Goal: Transaction & Acquisition: Purchase product/service

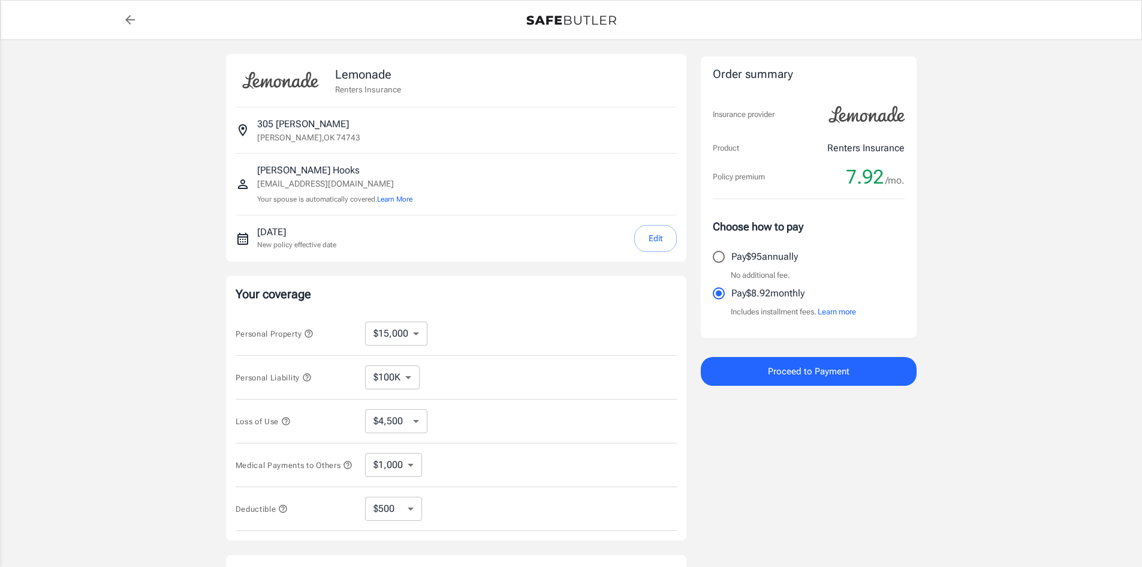
select select "15000"
select select "500"
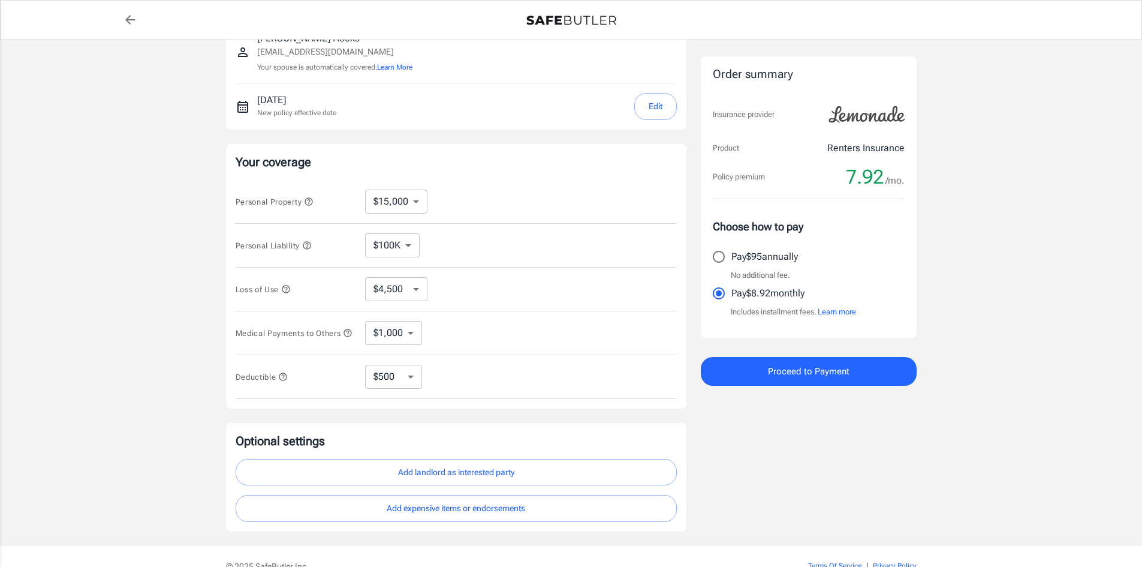
scroll to position [200, 0]
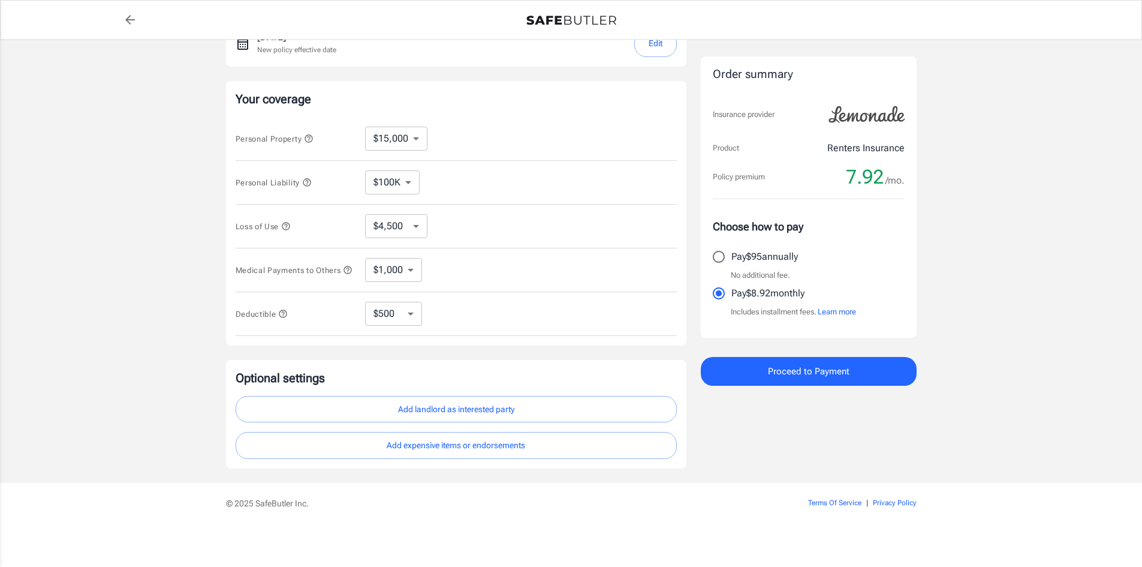
click at [375, 222] on select "$4,500 $7,500 $13,500 $22,500 $34,500 $55,500 $85,500 $130K $200K" at bounding box center [396, 226] width 62 height 24
click at [398, 177] on select "$100K $200K $300K $400K $500K $1M" at bounding box center [392, 182] width 55 height 24
click at [400, 136] on select "$10,000 $15,000 $20,000 $25,000 $30,000 $40,000 $50,000 $100K $150K $200K $250K" at bounding box center [396, 139] width 62 height 24
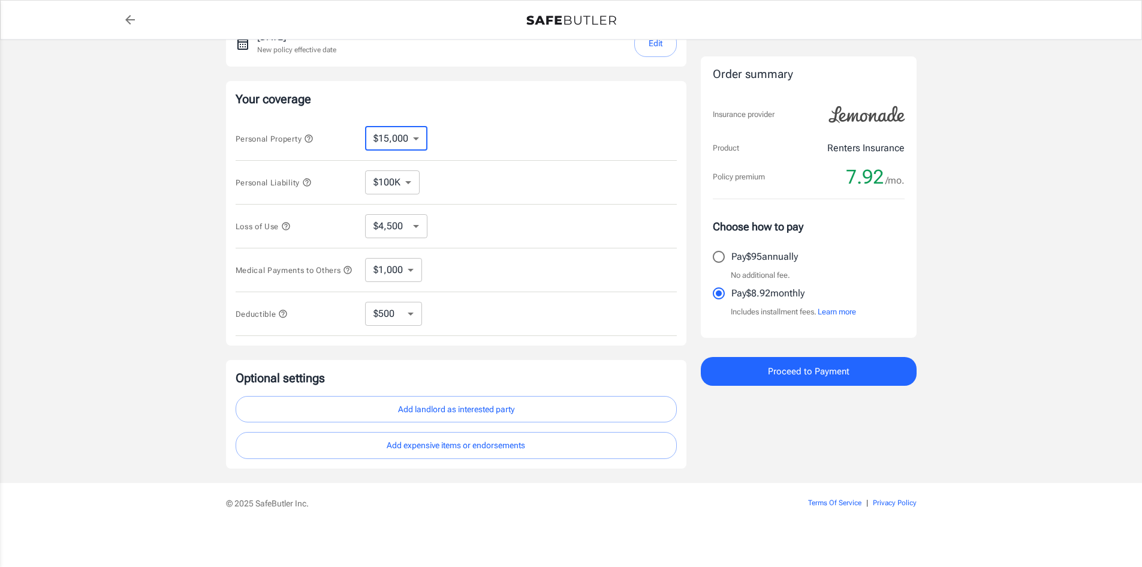
click at [400, 136] on select "$10,000 $15,000 $20,000 $25,000 $30,000 $40,000 $50,000 $100K $150K $200K $250K" at bounding box center [396, 139] width 62 height 24
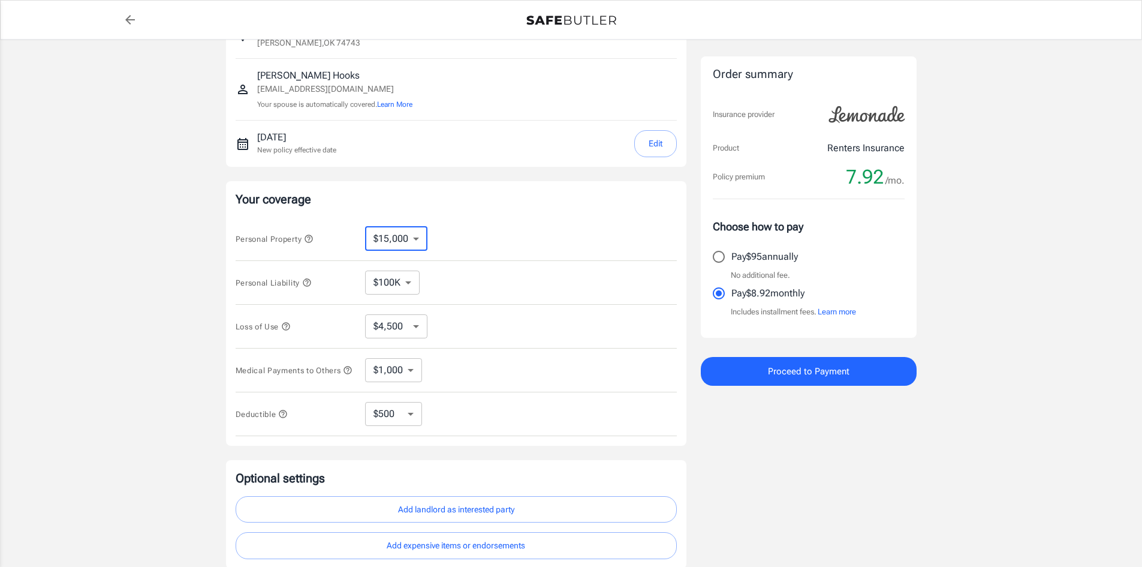
scroll to position [20, 0]
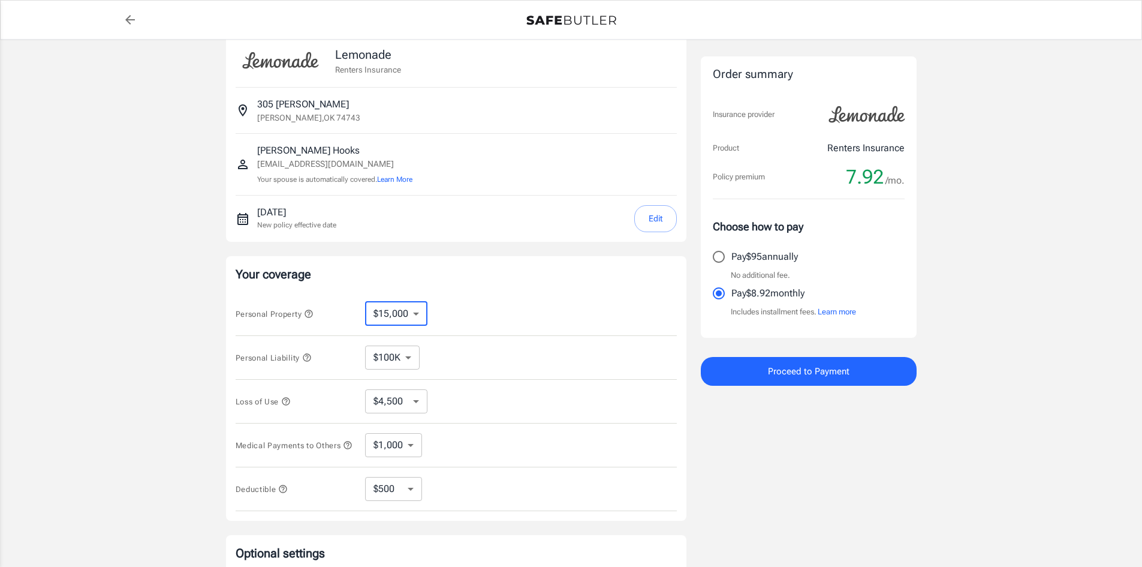
click at [413, 366] on select "$100K $200K $300K $400K $500K $1M" at bounding box center [392, 357] width 55 height 24
click at [493, 287] on div "Your coverage Personal Property $10,000 $15,000 $20,000 $25,000 $30,000 $40,000…" at bounding box center [456, 388] width 460 height 264
click at [393, 311] on select "$10,000 $15,000 $20,000 $25,000 $30,000 $40,000 $50,000 $100K $150K $200K $250K" at bounding box center [396, 314] width 62 height 24
select select "20000"
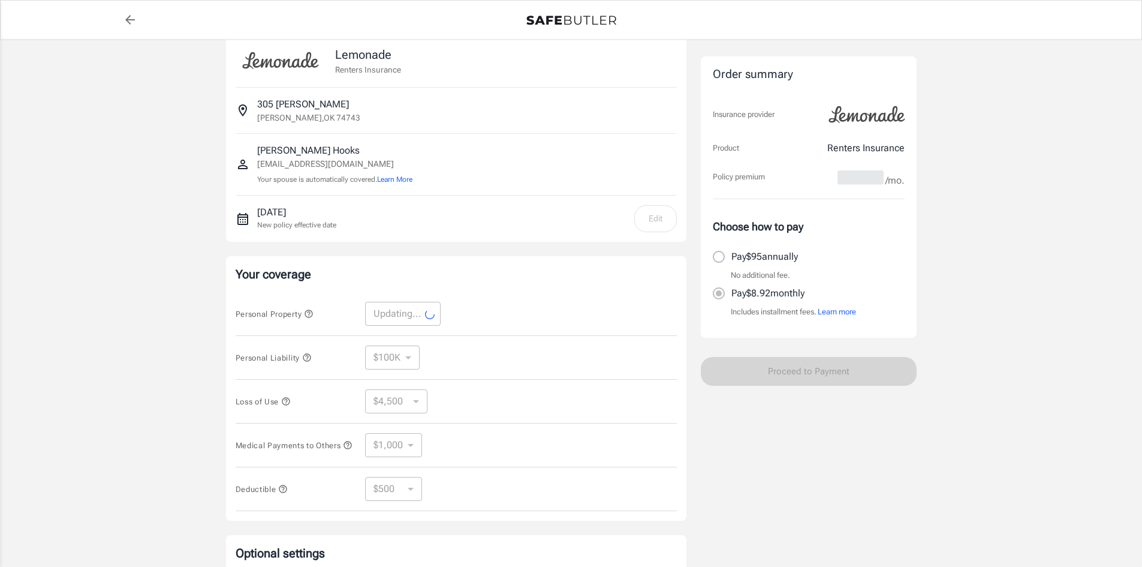
select select "20000"
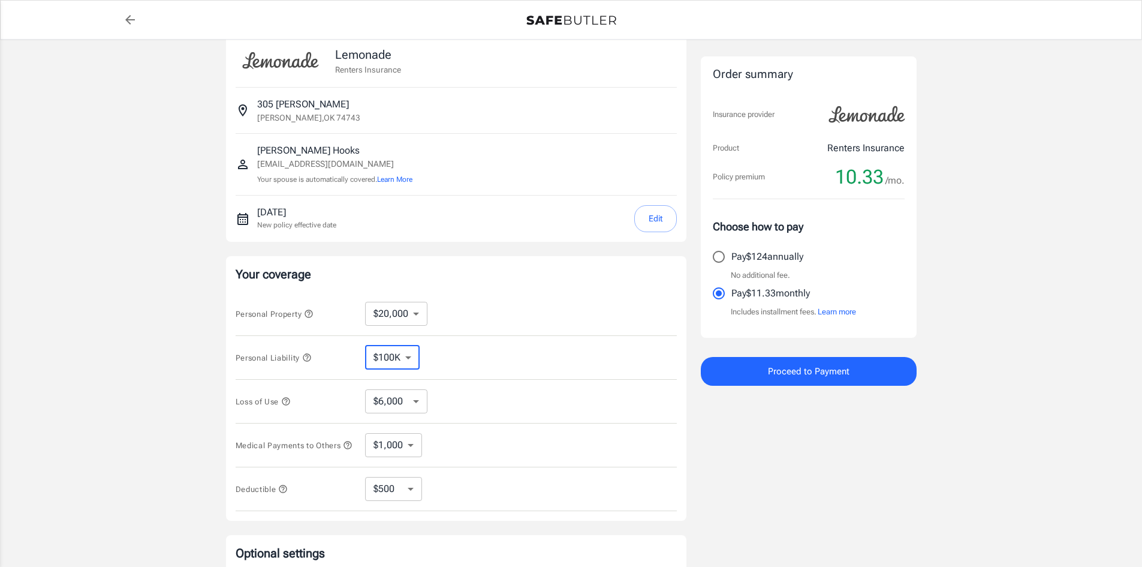
click at [398, 356] on select "$100K $200K $300K $400K $500K $1M" at bounding box center [392, 357] width 55 height 24
click at [306, 361] on icon "button" at bounding box center [307, 358] width 10 height 10
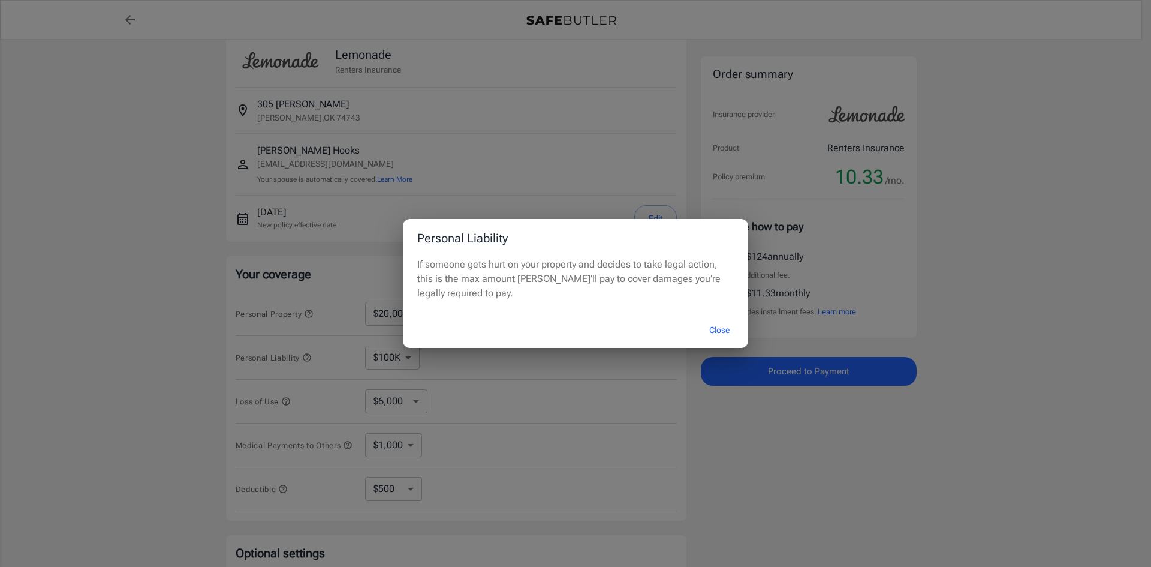
click at [702, 330] on button "Close" at bounding box center [719, 330] width 48 height 26
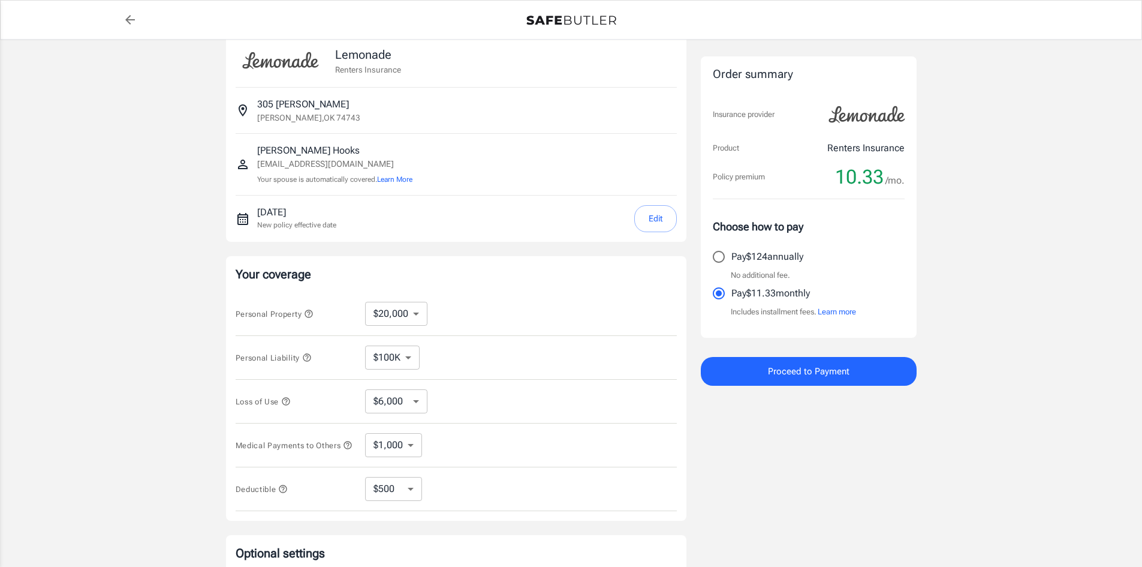
click at [387, 314] on select "$10,000 $15,000 $20,000 $25,000 $30,000 $40,000 $50,000 $100K $150K $200K $250K" at bounding box center [396, 314] width 62 height 24
click at [313, 311] on icon "button" at bounding box center [309, 314] width 10 height 10
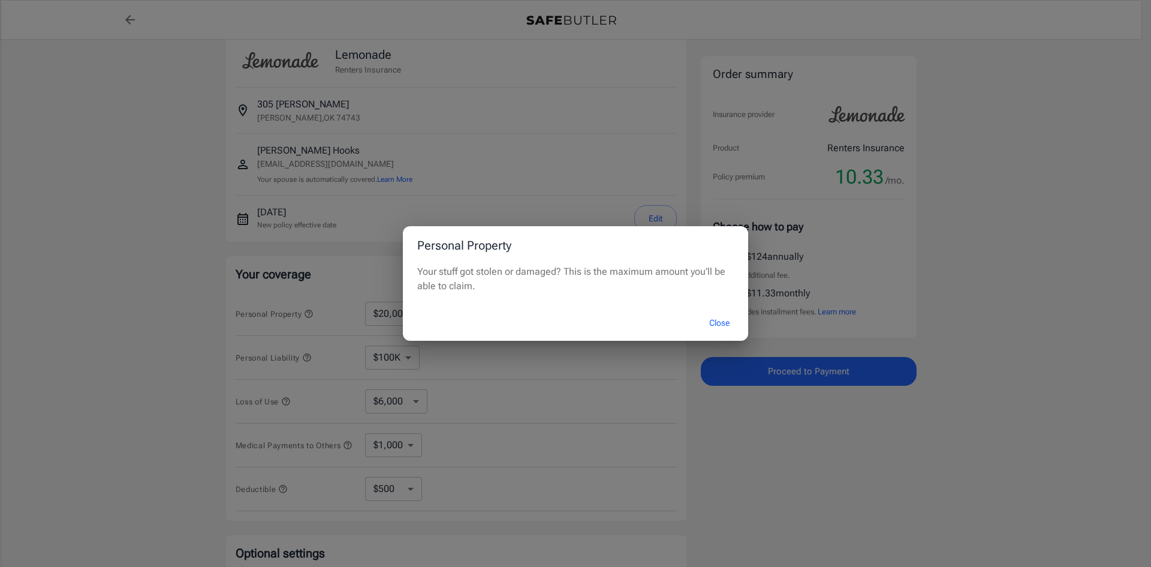
click at [724, 321] on button "Close" at bounding box center [719, 323] width 48 height 26
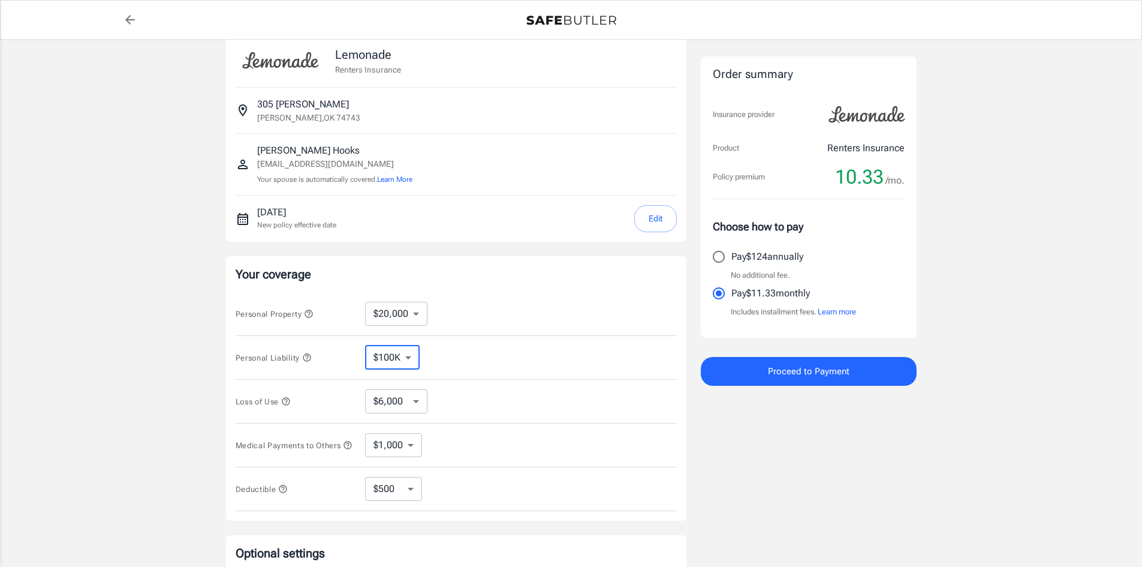
click at [386, 359] on select "$100K $200K $300K $400K $500K $1M" at bounding box center [392, 357] width 55 height 24
click at [387, 394] on select "$6,000 $9,000 $15,000 $24,000 $36,000 $54,000 $81,000 $120K $177K $198K" at bounding box center [396, 401] width 62 height 24
click at [294, 393] on div "Loss of Use $6,000 $9,000 $15,000 $24,000 $36,000 $54,000 $81,000 $120K $177K $…" at bounding box center [456, 402] width 441 height 44
click at [288, 402] on icon "button" at bounding box center [286, 401] width 8 height 8
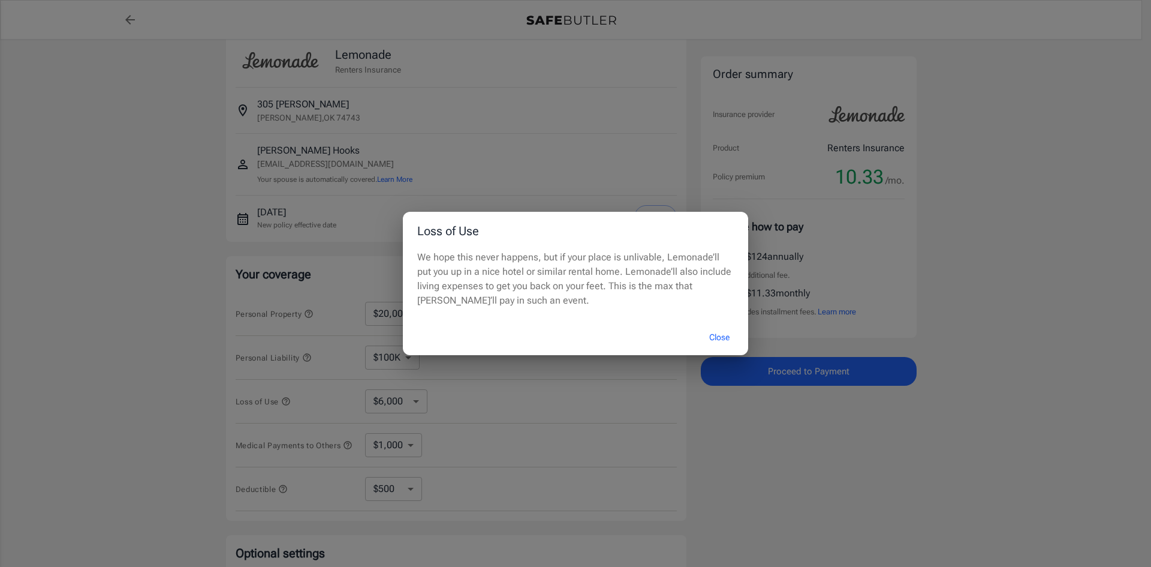
click at [297, 392] on div "Loss of Use We hope this never happens, but if your place is unlivable, Lemonad…" at bounding box center [575, 283] width 1151 height 567
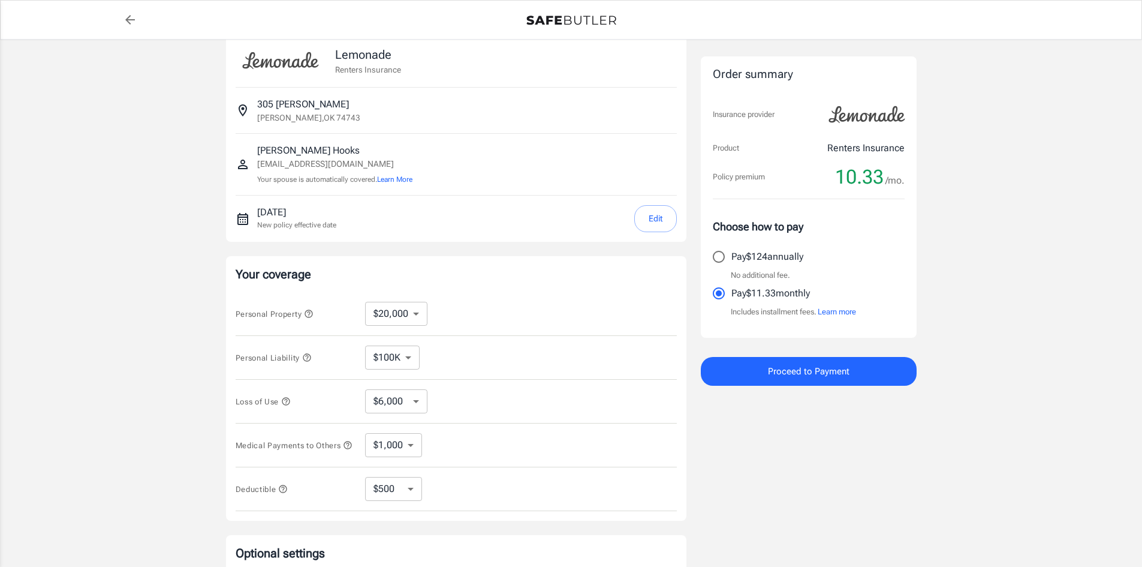
click at [398, 402] on select "$6,000 $9,000 $15,000 $24,000 $36,000 $54,000 $81,000 $120K $177K $198K" at bounding box center [396, 401] width 62 height 24
select select "81000"
click at [378, 397] on select "$6,000 $9,000 $15,000 $24,000 $36,000 $54,000 $81,000 $120K $177K $198K" at bounding box center [396, 401] width 62 height 24
select select "24000"
click at [396, 399] on select "$6,000 $9,000 $15,000 $24,000 $36,000 $54,000 $81,000 $120K $177K $198K" at bounding box center [396, 401] width 62 height 24
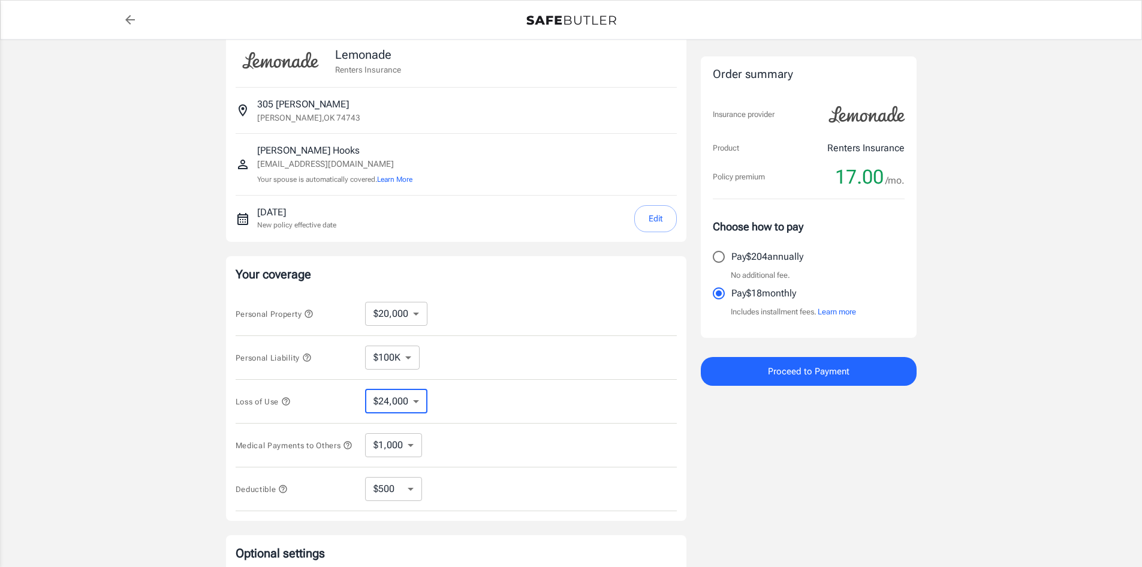
select select "15000"
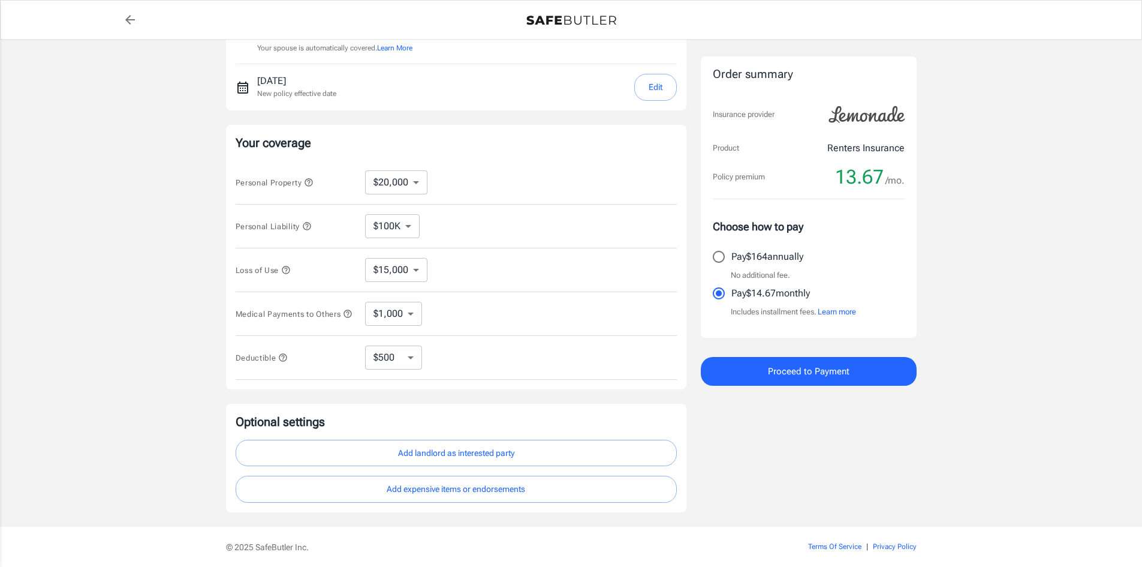
scroll to position [140, 0]
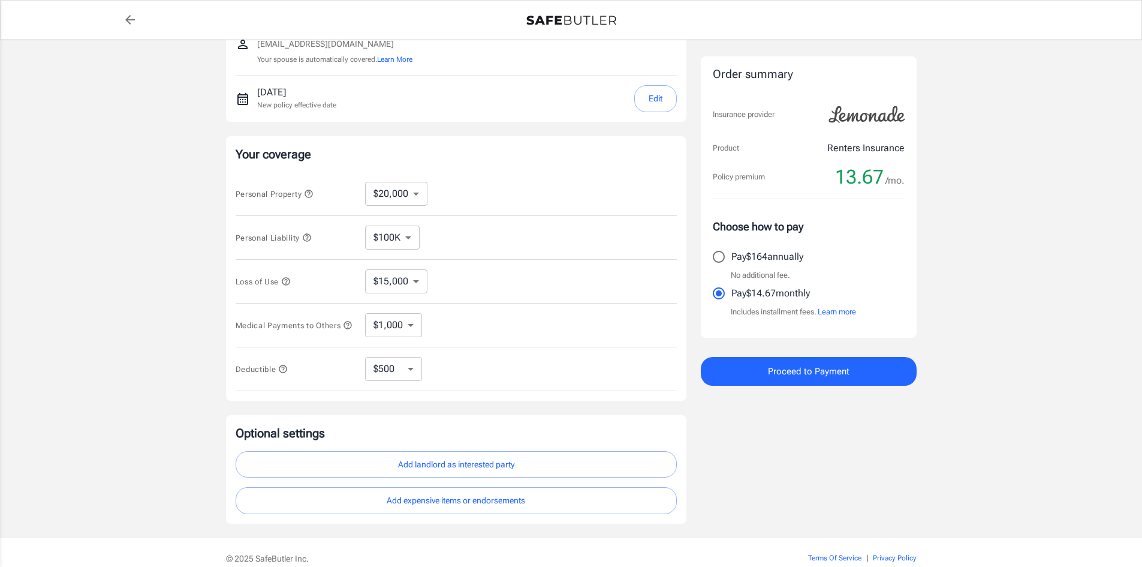
click at [392, 285] on select "$6,000 $9,000 $15,000 $24,000 $36,000 $54,000 $81,000 $120K $177K $198K" at bounding box center [396, 281] width 62 height 24
select select "6000"
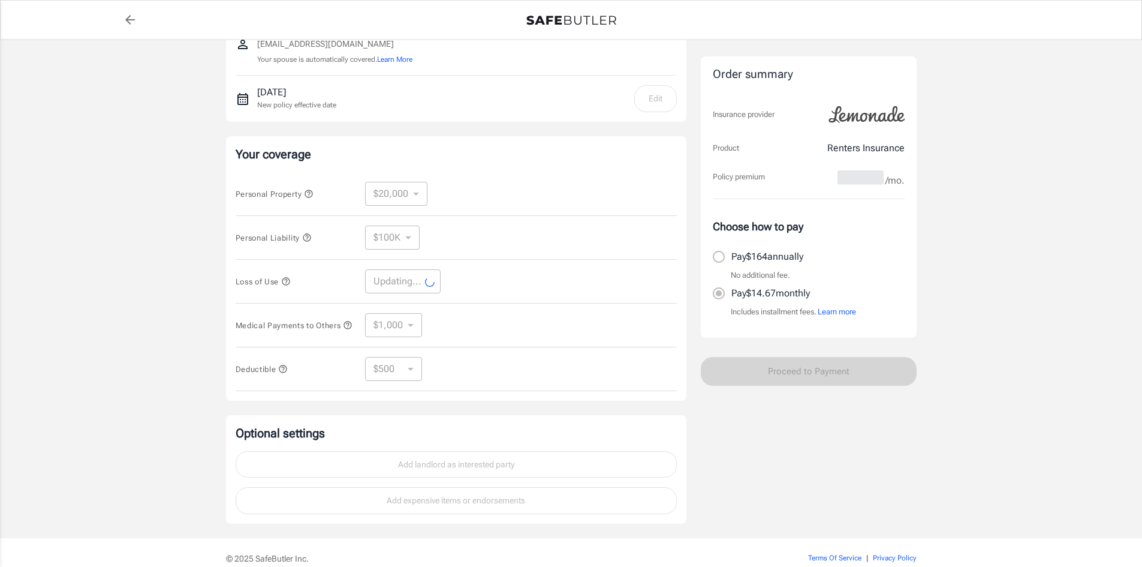
click at [141, 262] on div "Lemonade Renters Insurance [STREET_ADDRESS][PERSON_NAME] [PERSON_NAME] [EMAIL_A…" at bounding box center [571, 219] width 1142 height 638
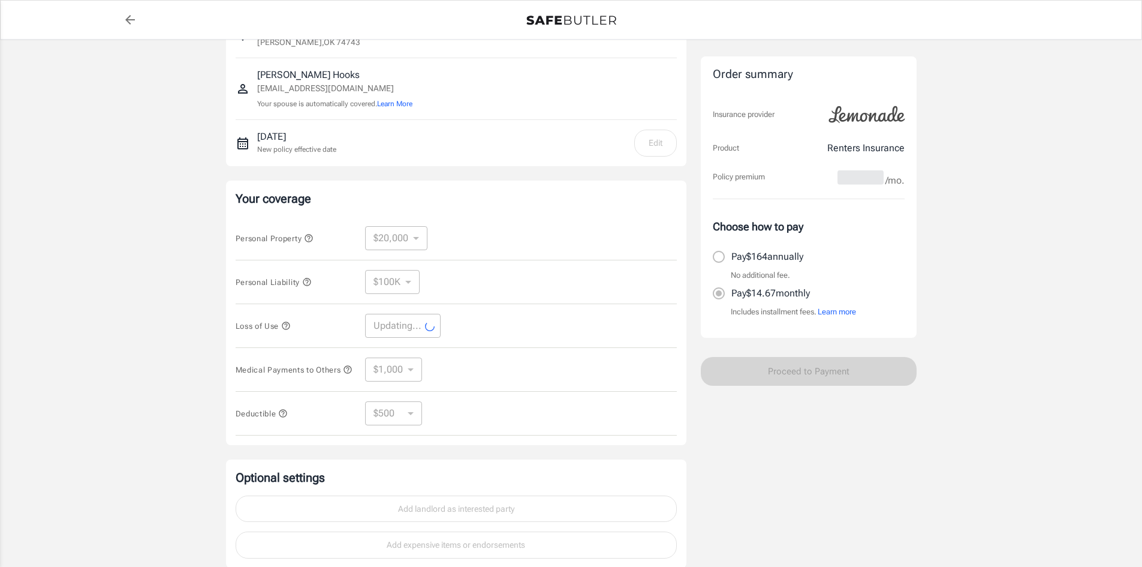
scroll to position [0, 0]
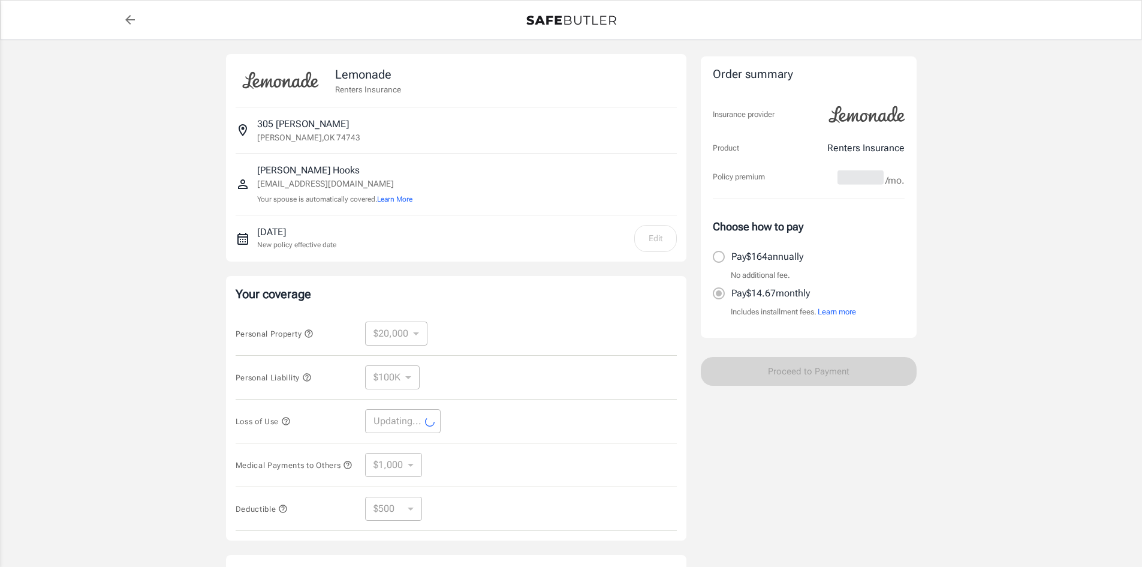
select select "6000"
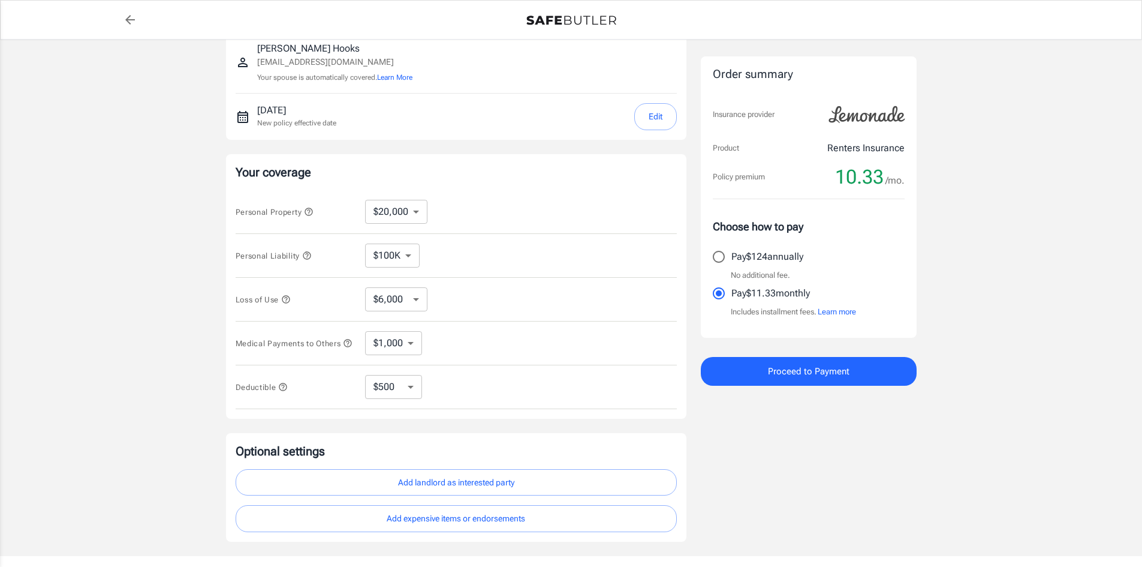
scroll to position [200, 0]
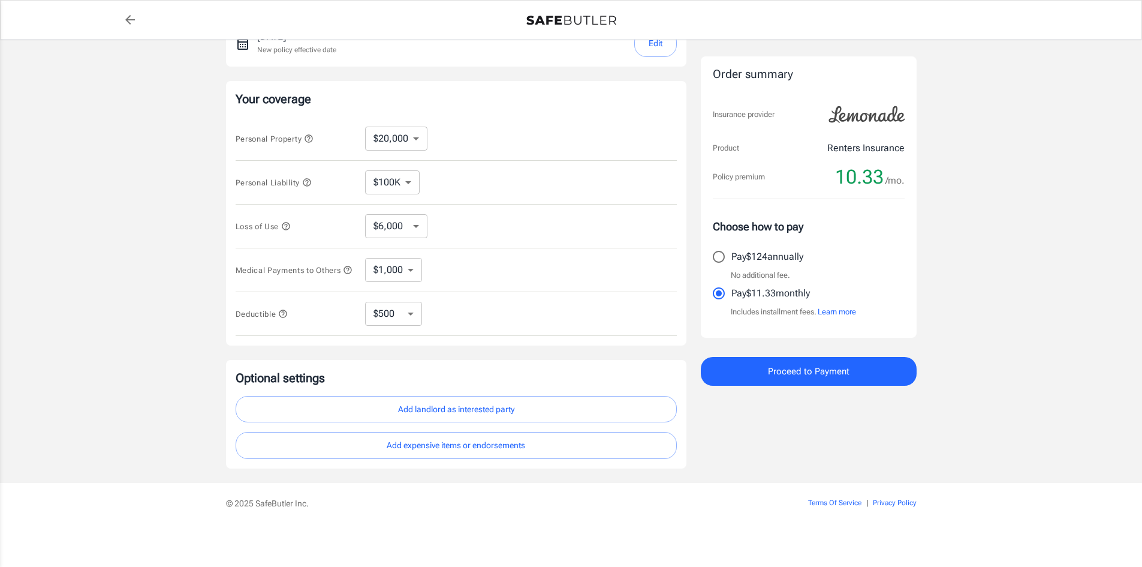
click at [524, 407] on button "Add landlord as interested party" at bounding box center [456, 409] width 441 height 27
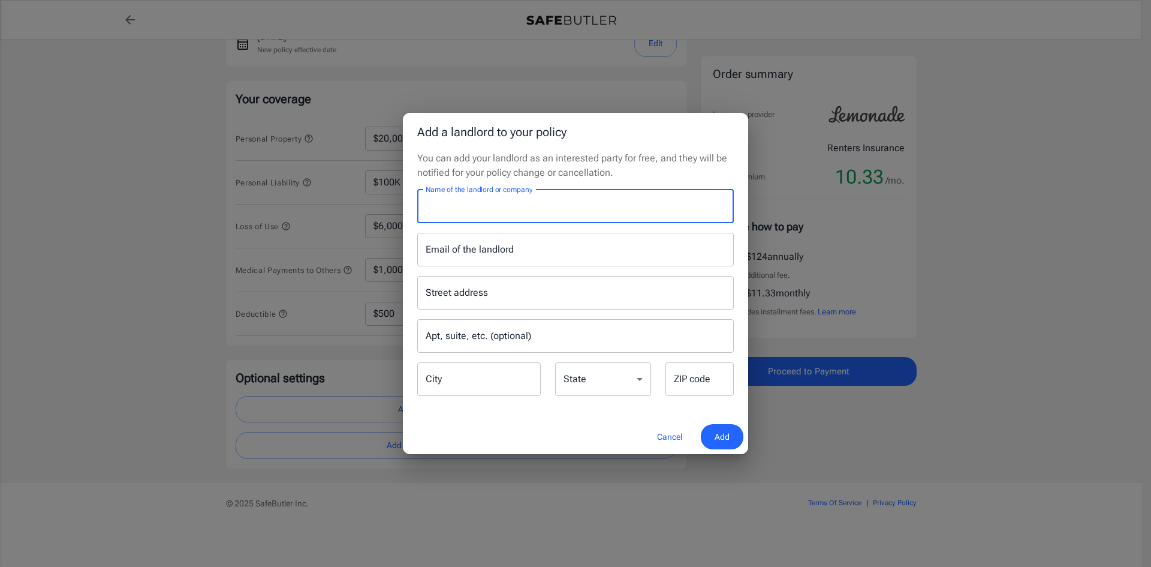
click at [466, 207] on input "Name of the landlord or company" at bounding box center [575, 206] width 317 height 34
type input "[PERSON_NAME] and [PERSON_NAME]"
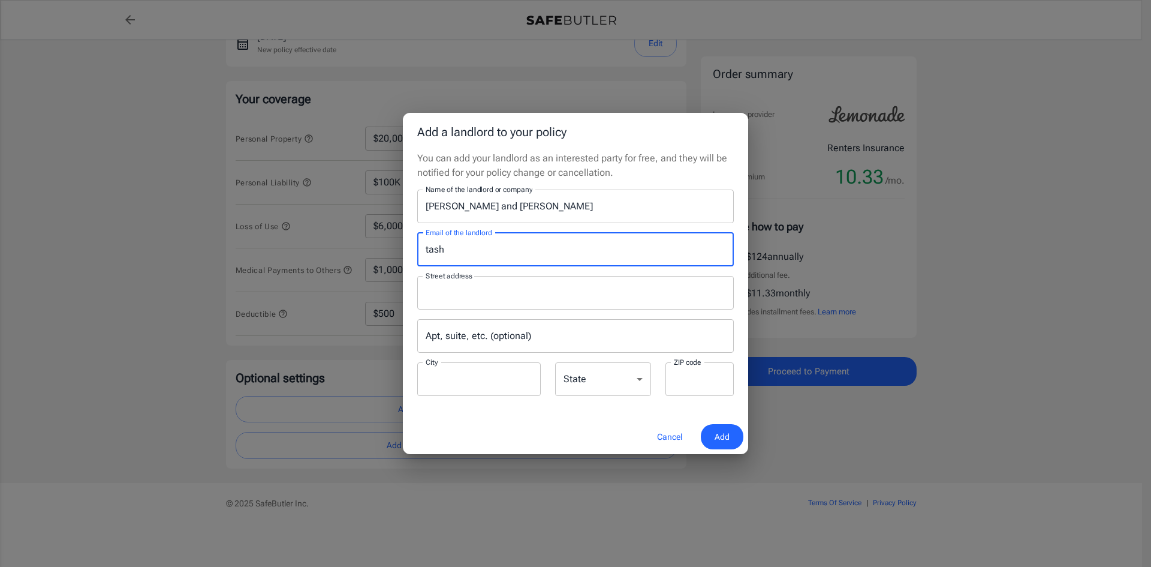
type input "[EMAIL_ADDRESS][DOMAIN_NAME]"
type input "[STREET_ADDRESS]"
type input "Hermitage"
type input "37076"
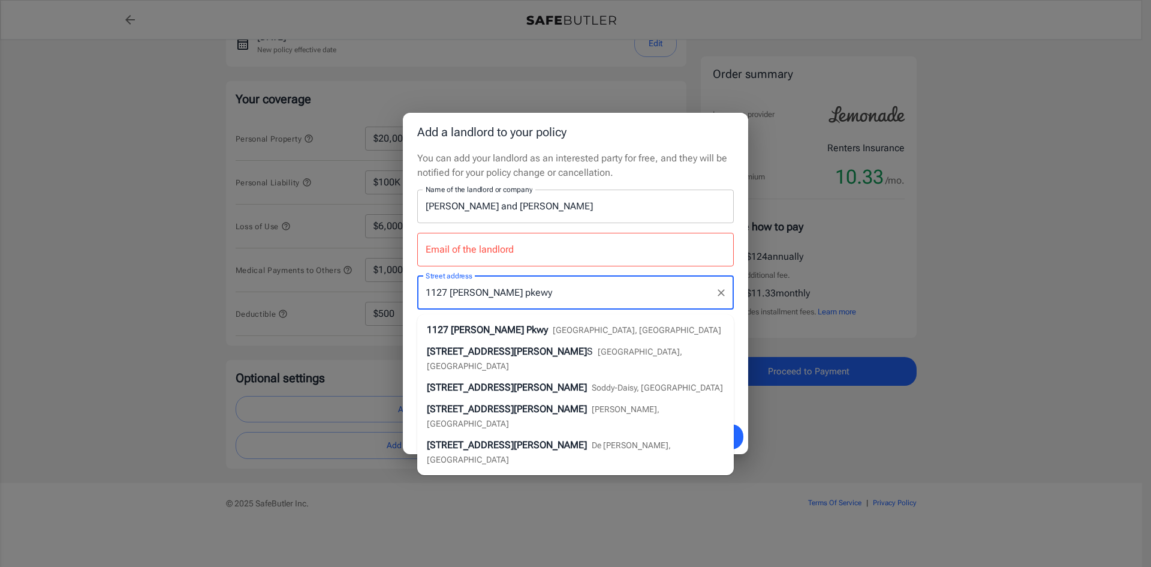
click at [553, 325] on span "[GEOGRAPHIC_DATA], [GEOGRAPHIC_DATA]" at bounding box center [637, 330] width 168 height 10
type input "[STREET_ADDRESS][PERSON_NAME]"
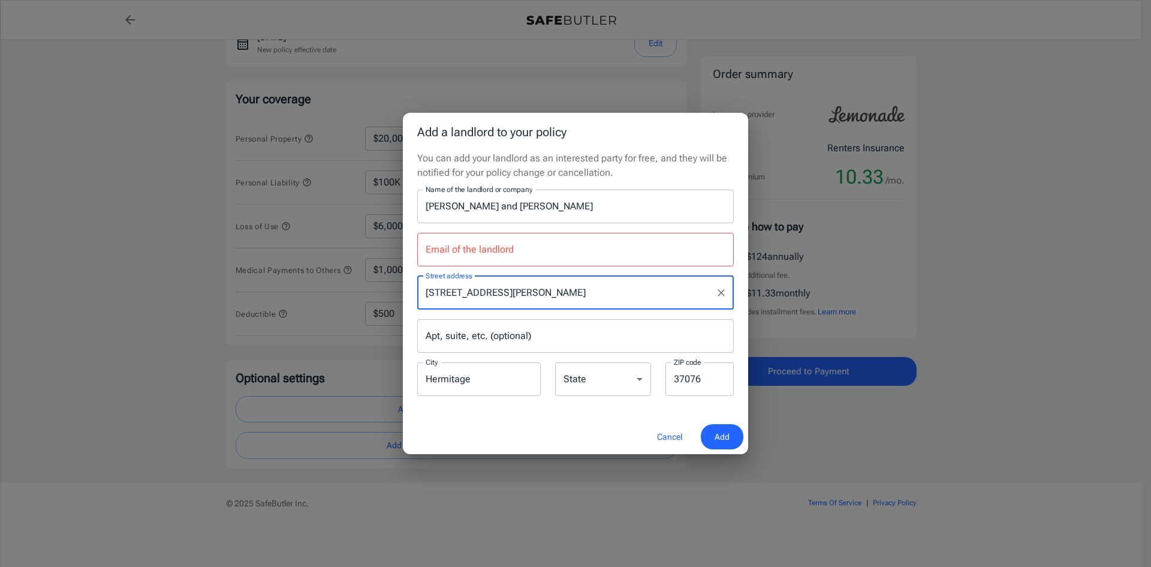
type input "[GEOGRAPHIC_DATA]"
select select "[GEOGRAPHIC_DATA]"
type input "77077"
type input "[STREET_ADDRESS][PERSON_NAME]"
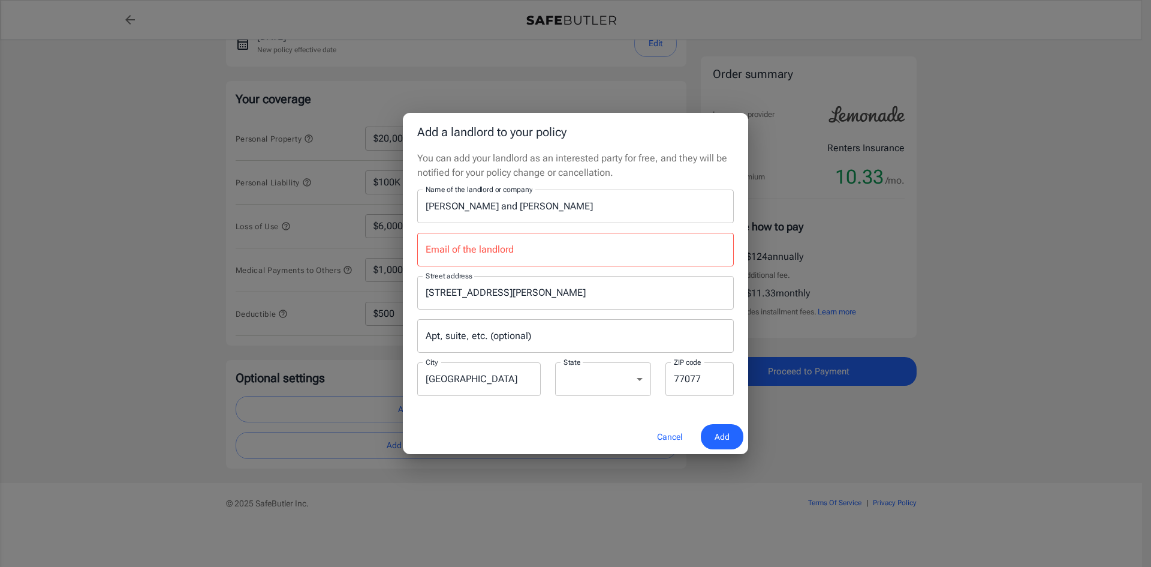
click at [512, 334] on input "Apt, suite, etc. (optional)" at bounding box center [575, 336] width 317 height 34
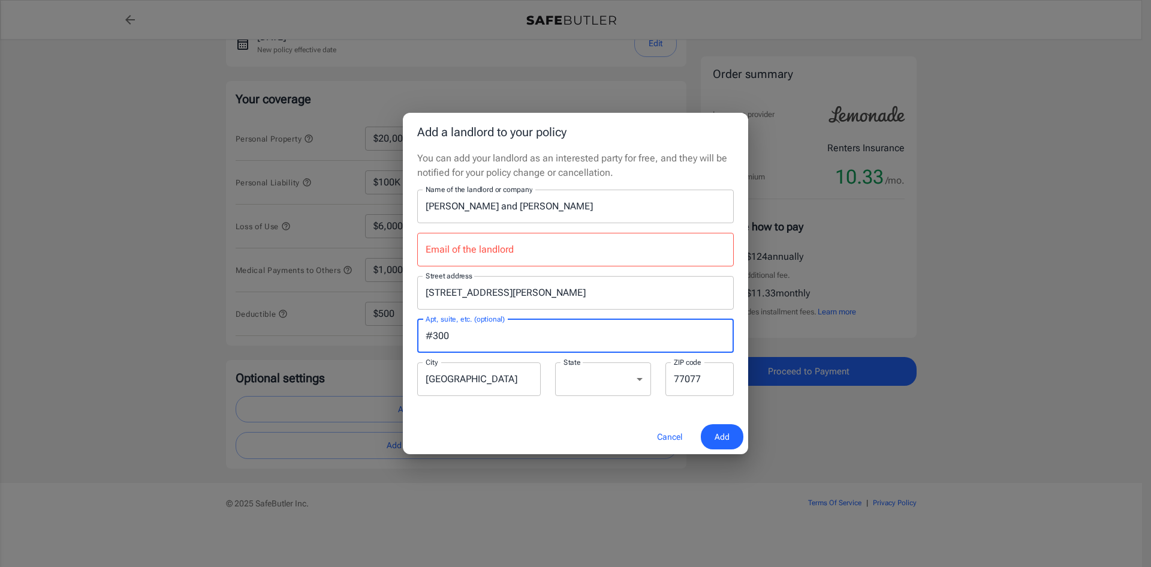
type input "#300"
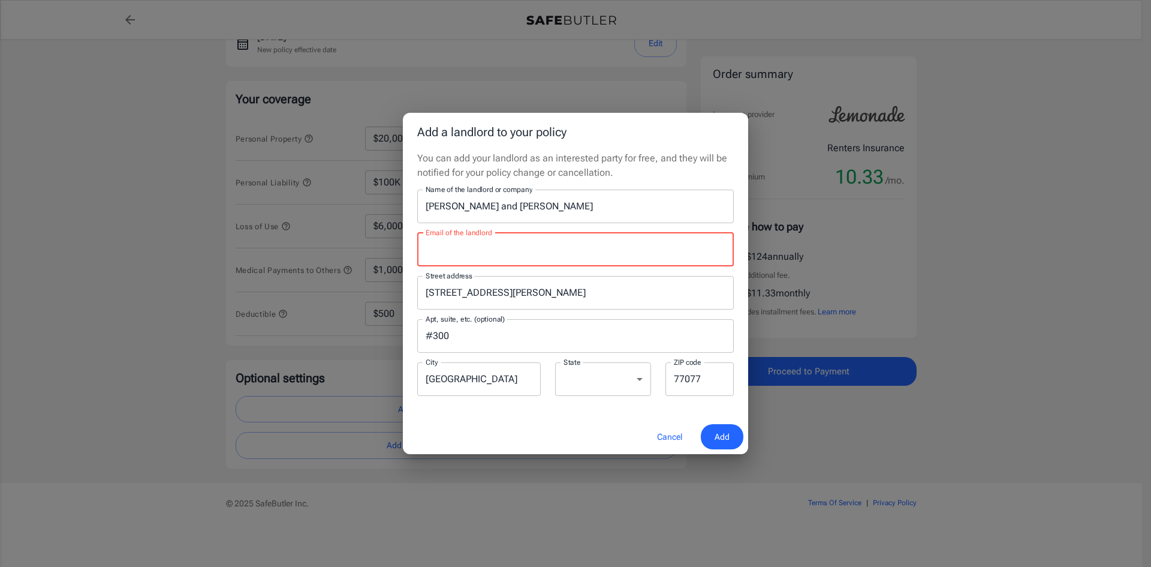
click at [529, 261] on input "Email of the landlord" at bounding box center [575, 250] width 317 height 34
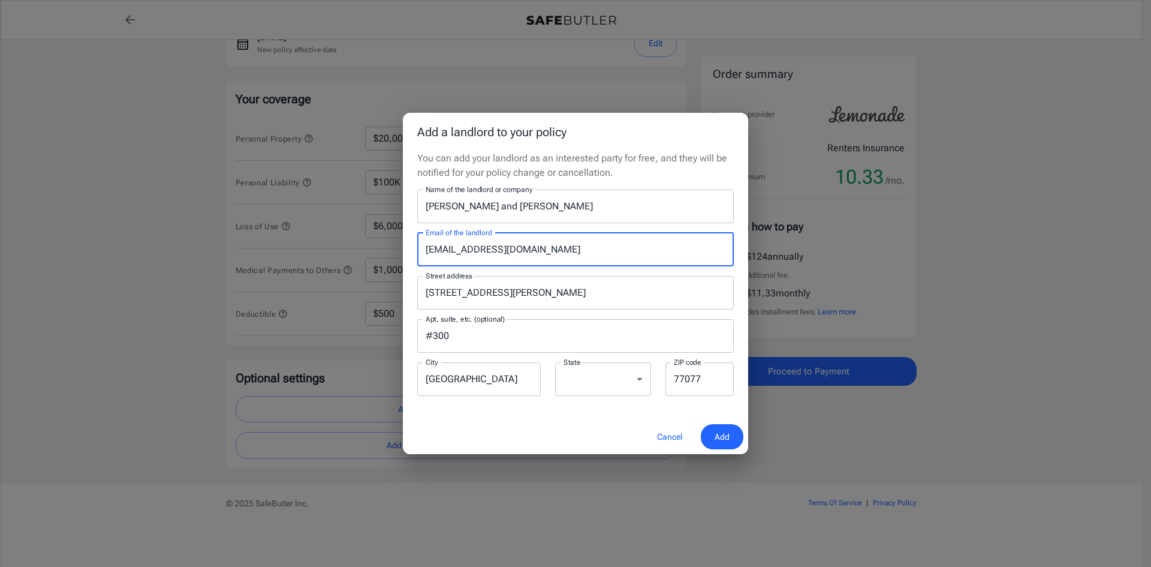
type input "[EMAIL_ADDRESS][DOMAIN_NAME]"
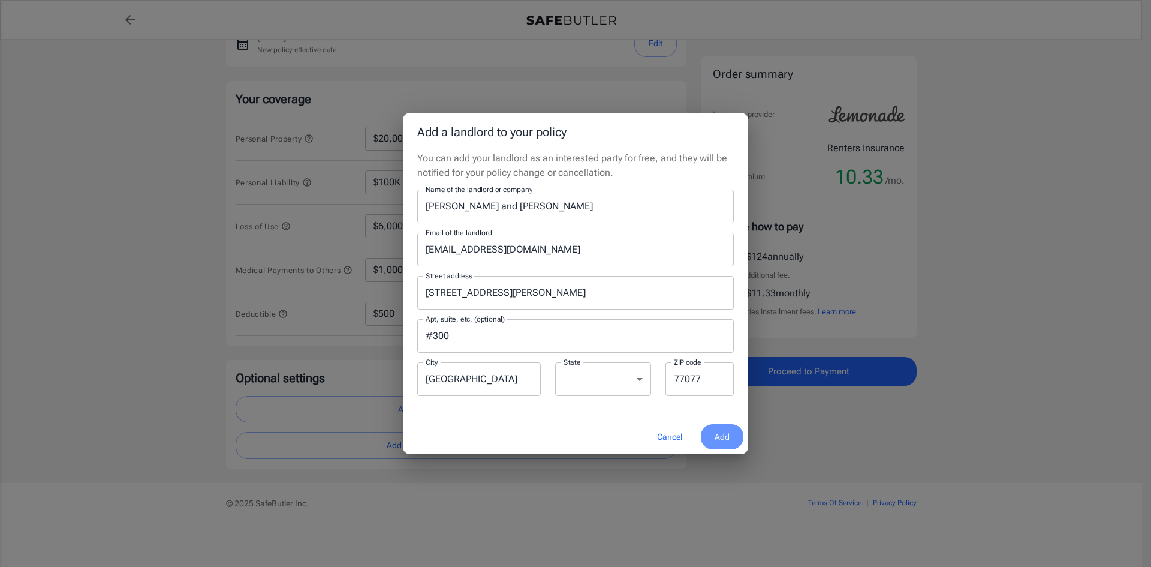
click at [734, 439] on button "Add" at bounding box center [722, 437] width 43 height 26
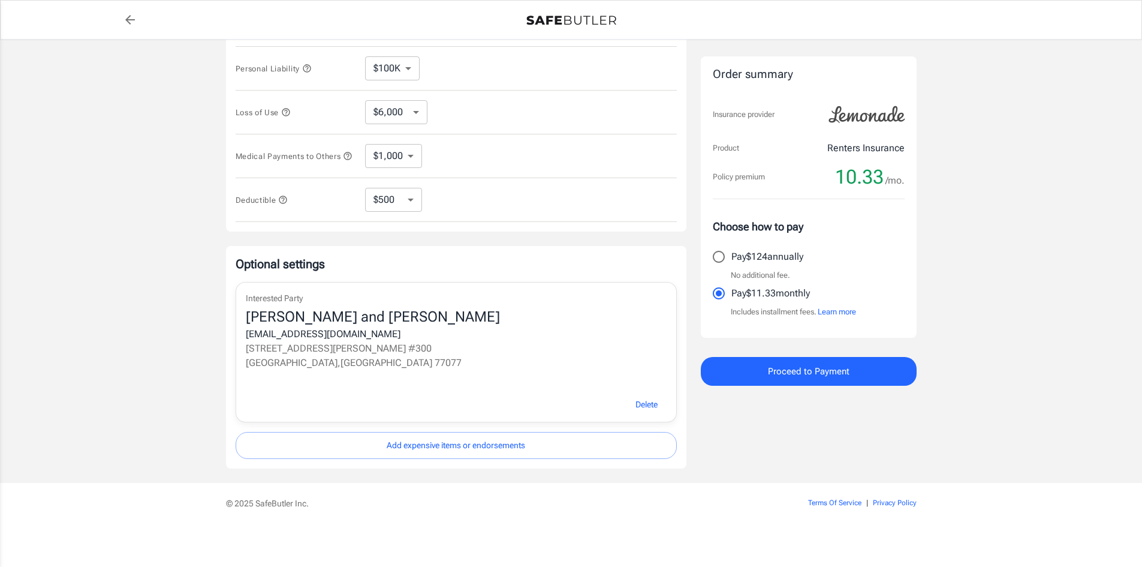
scroll to position [314, 0]
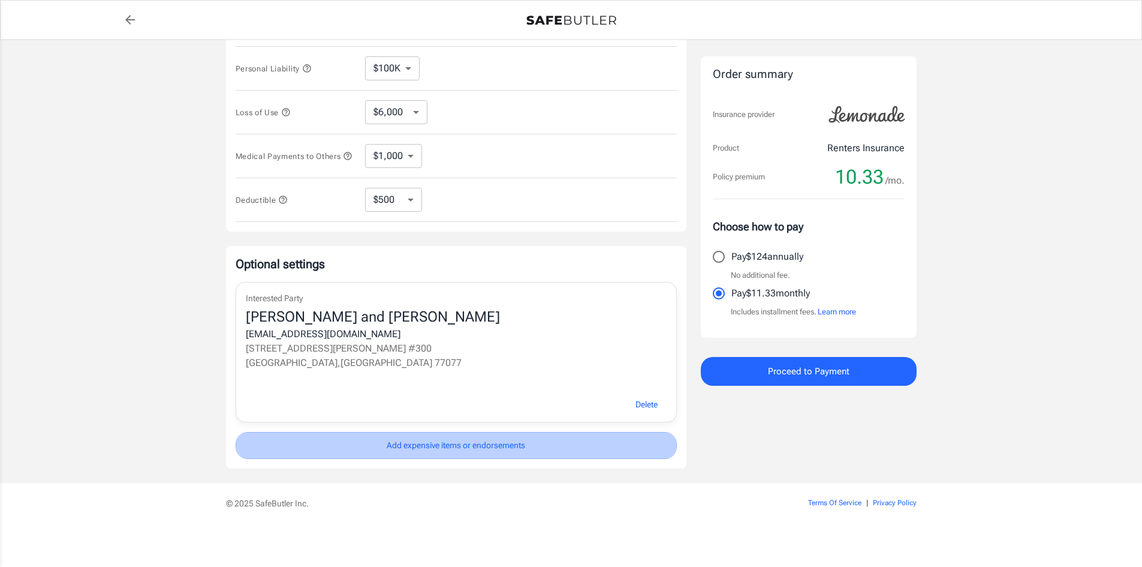
click at [352, 444] on button "Add expensive items or endorsements" at bounding box center [456, 445] width 441 height 27
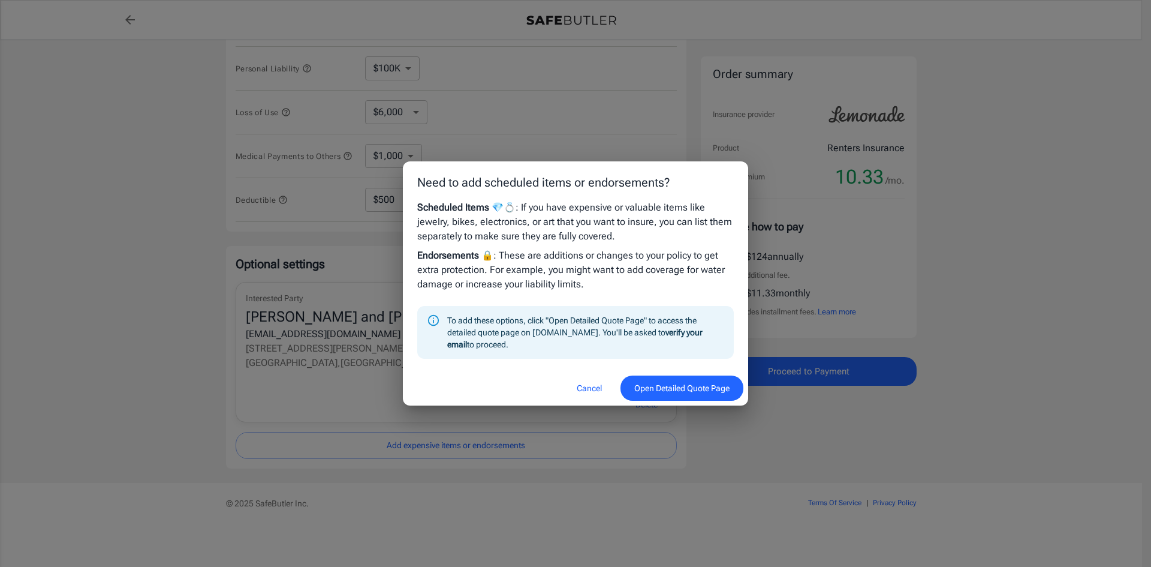
click at [581, 386] on button "Cancel" at bounding box center [589, 388] width 53 height 26
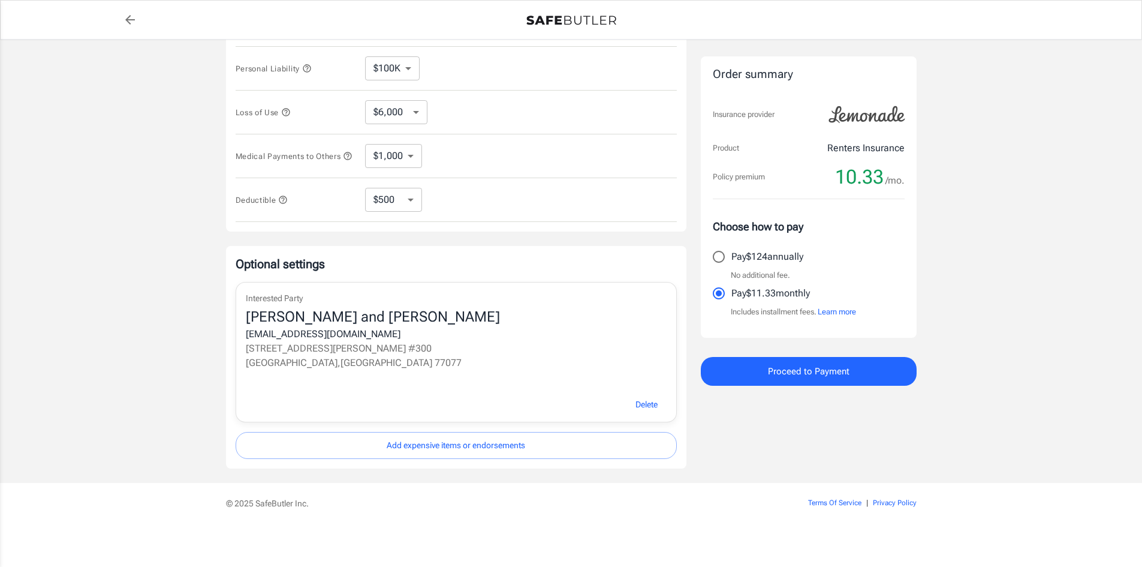
click at [829, 368] on span "Proceed to Payment" at bounding box center [809, 371] width 82 height 16
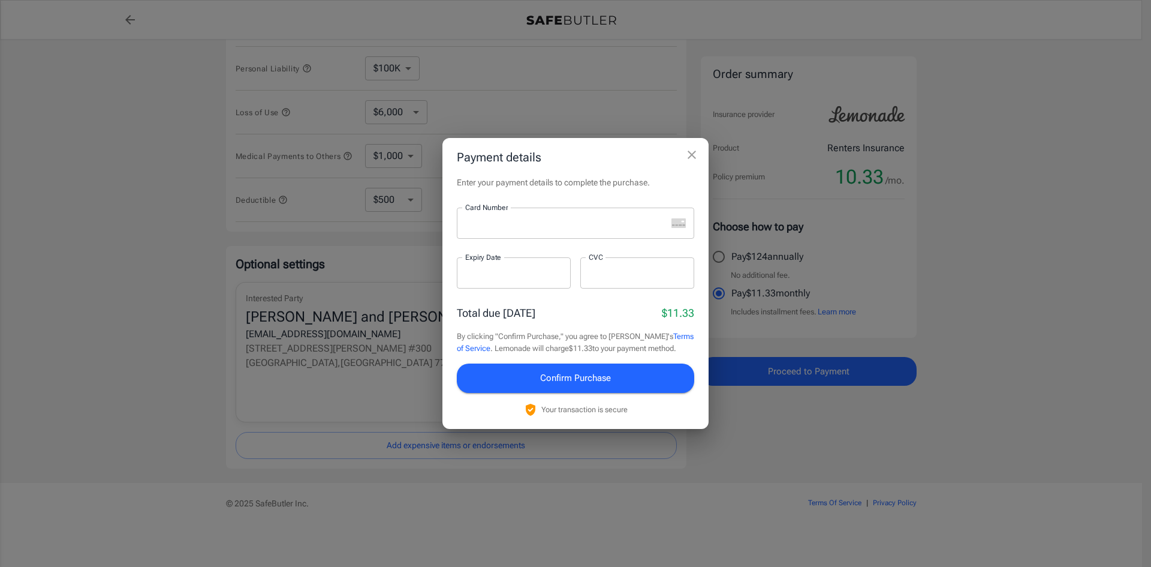
click at [573, 213] on div at bounding box center [562, 222] width 210 height 31
click at [515, 384] on button "Confirm Purchase" at bounding box center [575, 377] width 237 height 29
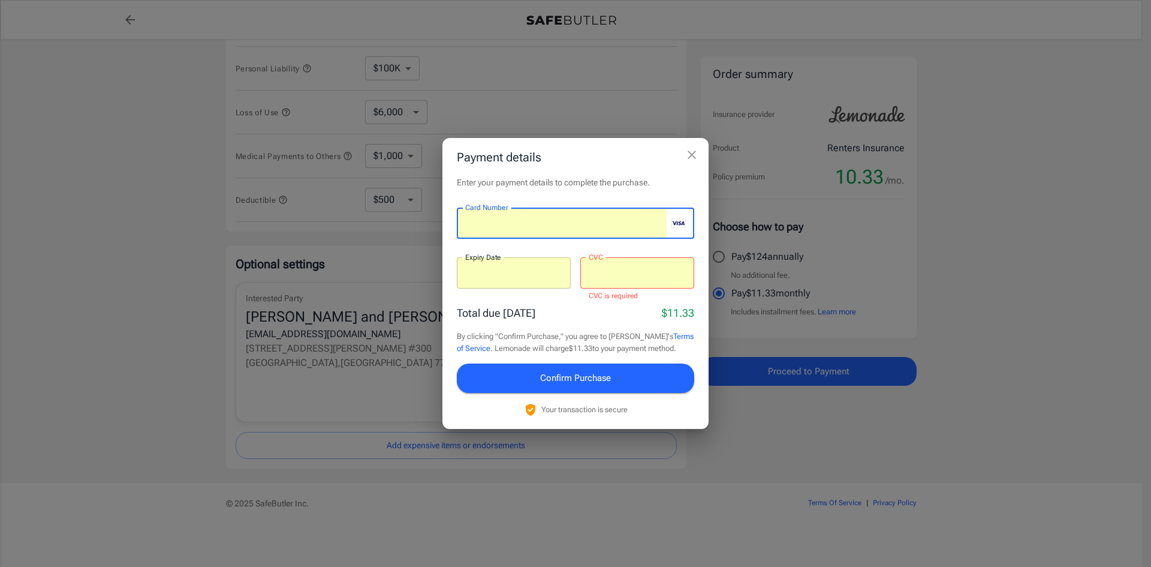
click at [594, 377] on span "Confirm Purchase" at bounding box center [575, 378] width 71 height 16
click at [643, 286] on div at bounding box center [637, 272] width 114 height 31
click at [586, 372] on span "Confirm Purchase" at bounding box center [575, 378] width 71 height 16
click at [612, 282] on div at bounding box center [637, 272] width 114 height 31
click at [564, 368] on button "Confirm Purchase" at bounding box center [575, 377] width 237 height 29
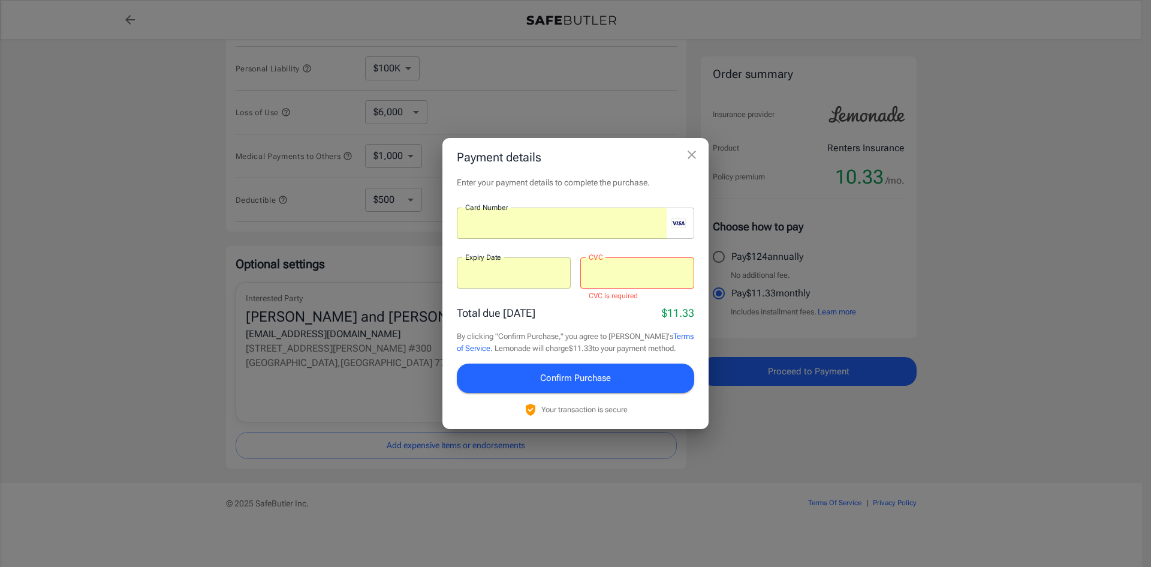
click at [589, 372] on span "Confirm Purchase" at bounding box center [575, 378] width 71 height 16
click at [694, 159] on icon "close" at bounding box center [692, 154] width 14 height 14
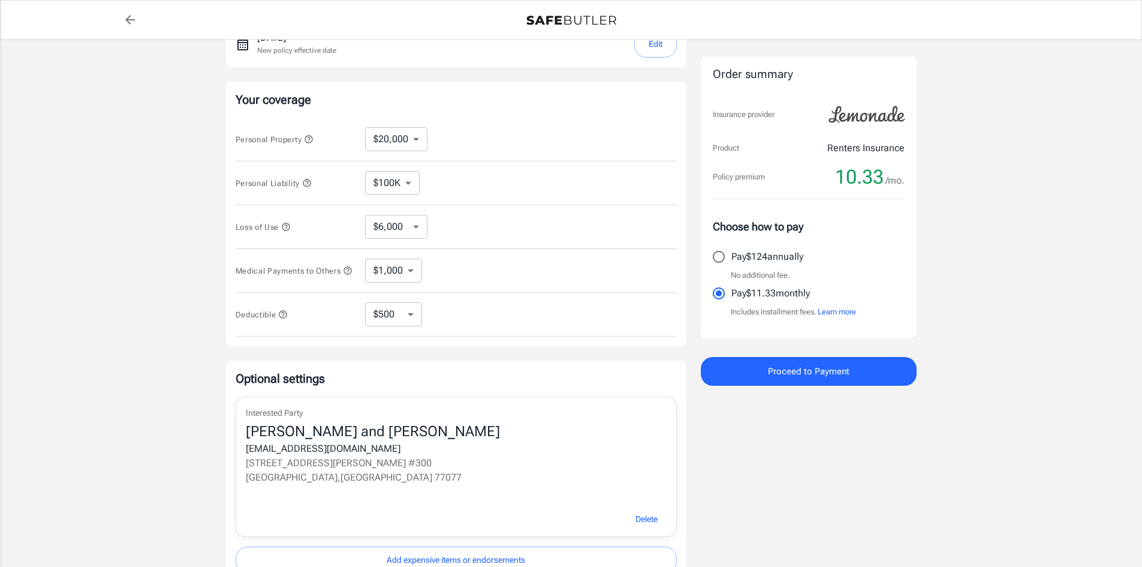
scroll to position [194, 0]
click at [304, 145] on button "Personal Property" at bounding box center [275, 140] width 78 height 14
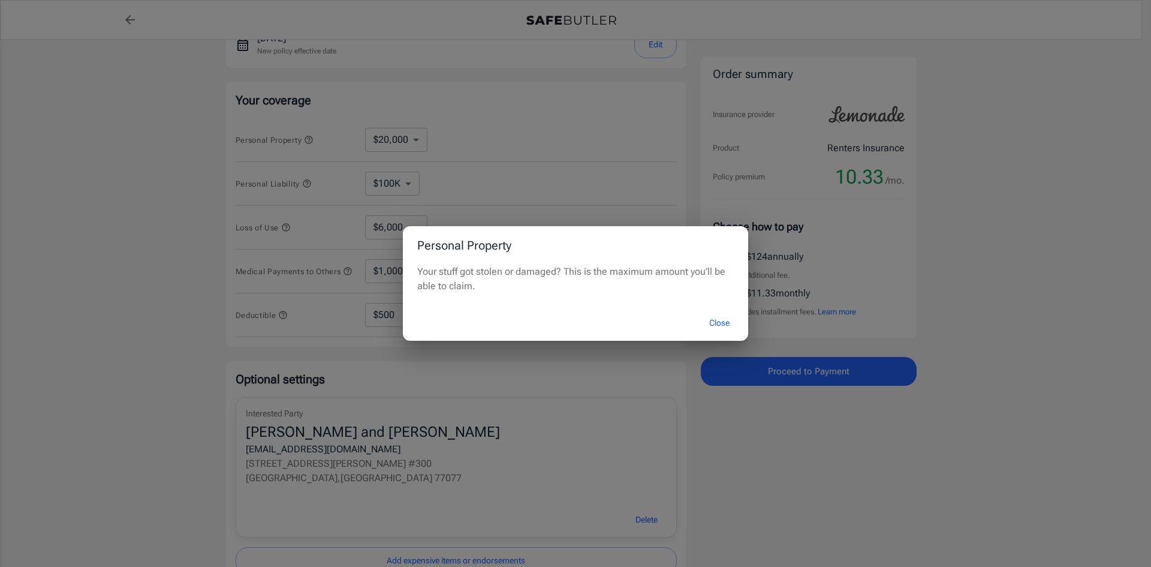
click at [303, 236] on div "Personal Property Your stuff got stolen or damaged? This is the maximum amount …" at bounding box center [575, 283] width 1151 height 567
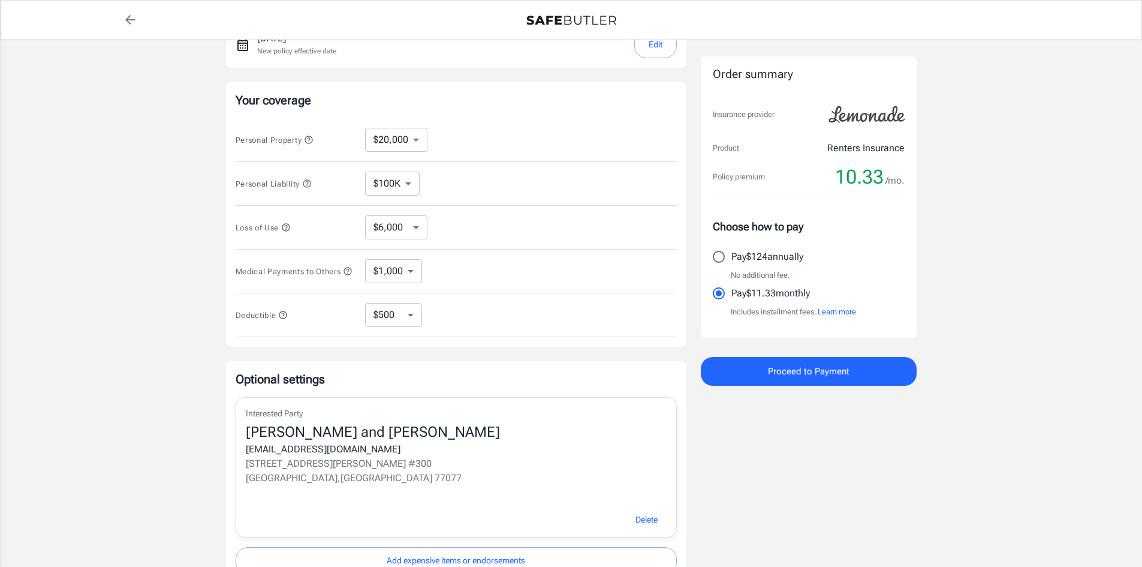
click at [303, 186] on span "Personal Liability" at bounding box center [274, 183] width 76 height 9
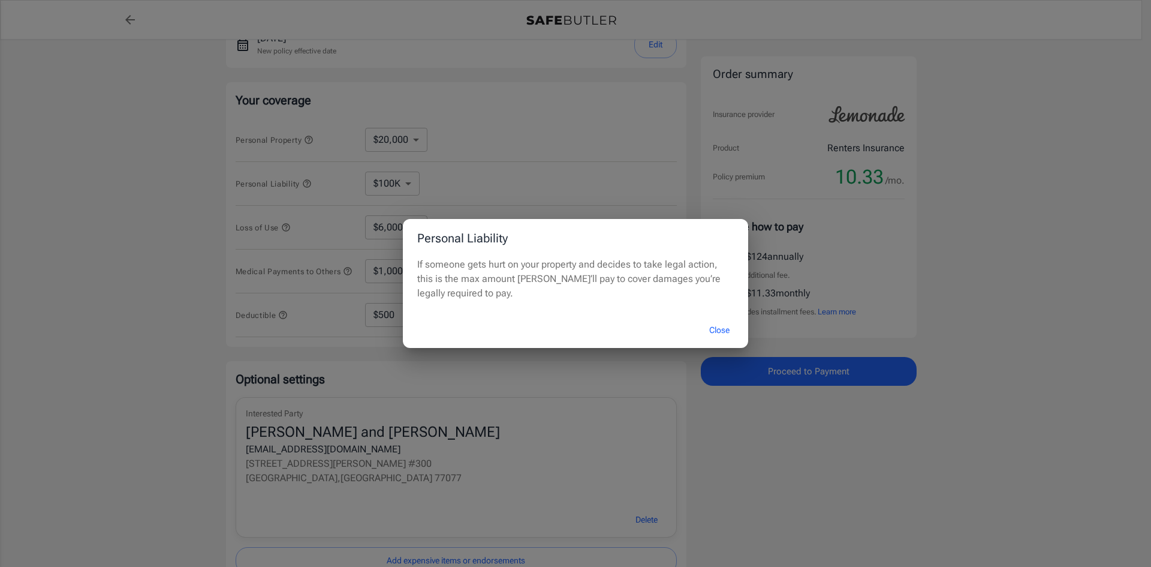
click at [251, 189] on div "Personal Liability If someone gets hurt on your property and decides to take le…" at bounding box center [575, 283] width 1151 height 567
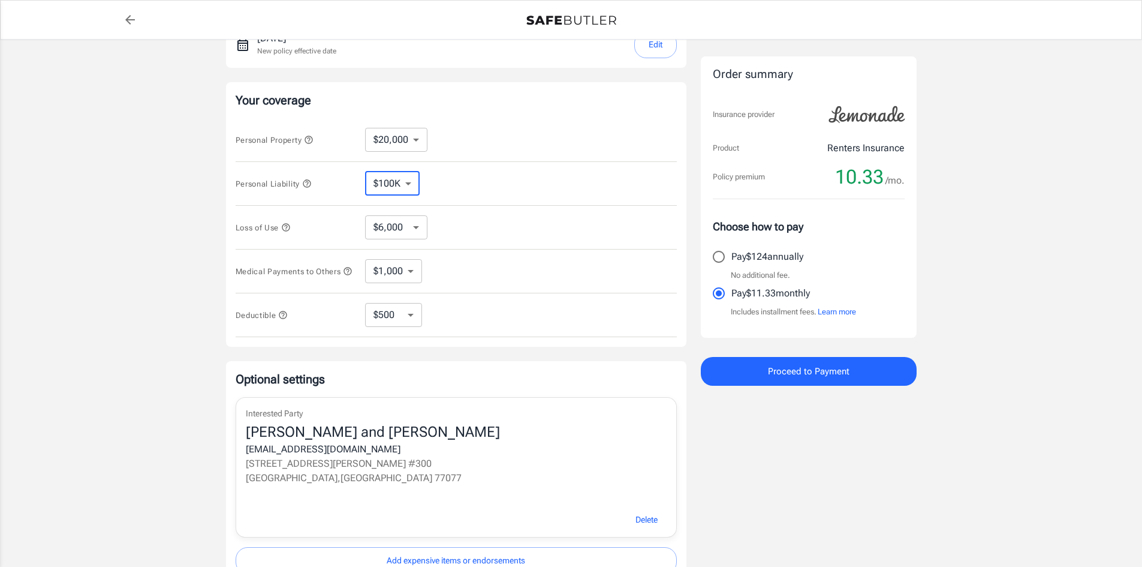
click at [403, 188] on select "$100K $200K $300K $400K $500K $1M" at bounding box center [392, 183] width 55 height 24
click at [254, 198] on div "Personal Liability $100K $200K $300K $400K $500K $1M ​" at bounding box center [456, 184] width 441 height 44
click at [286, 230] on icon "button" at bounding box center [286, 227] width 10 height 10
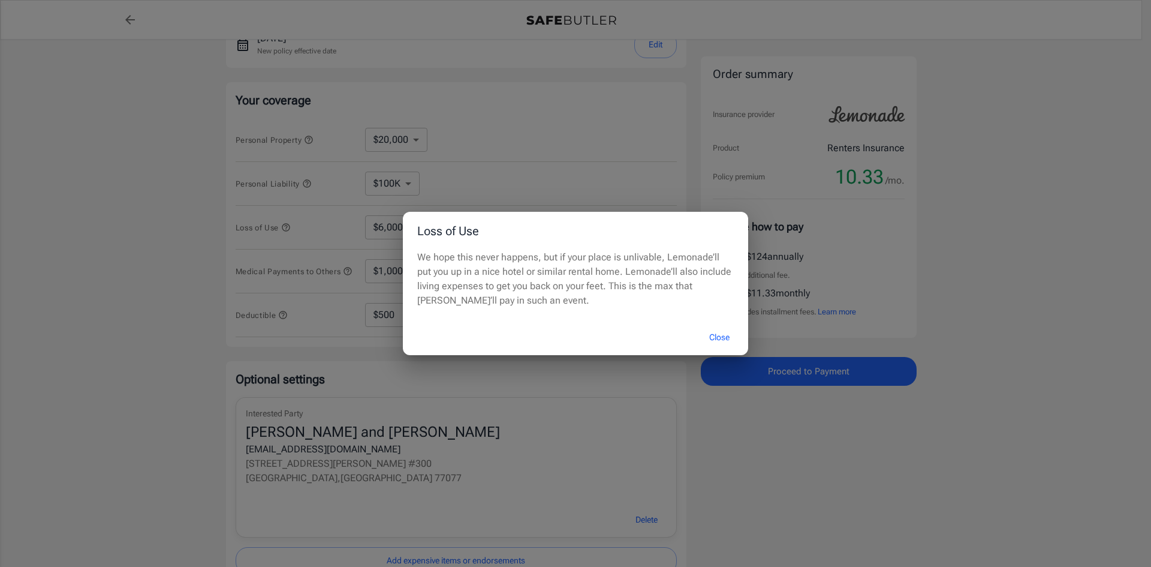
click at [243, 230] on div "Loss of Use We hope this never happens, but if your place is unlivable, Lemonad…" at bounding box center [575, 283] width 1151 height 567
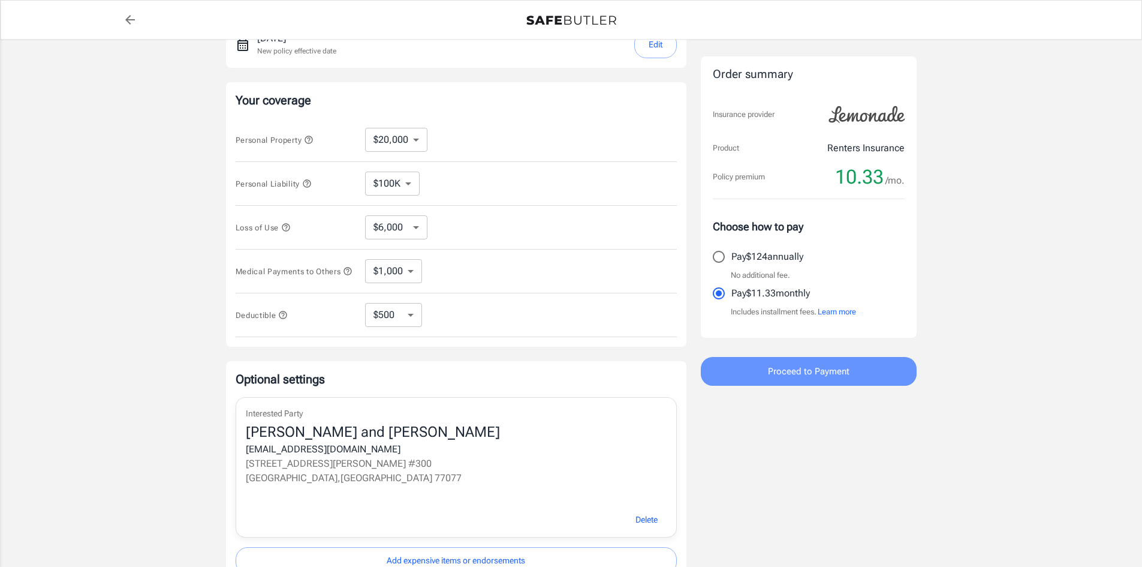
click at [746, 369] on button "Proceed to Payment" at bounding box center [809, 371] width 216 height 29
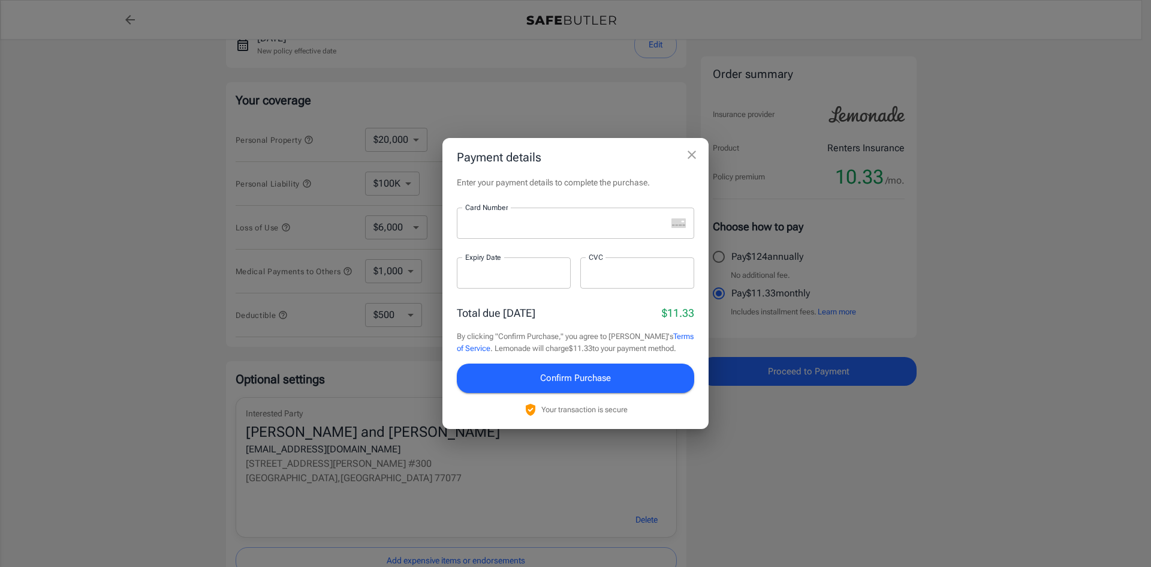
click at [526, 237] on div at bounding box center [562, 222] width 210 height 31
click at [480, 383] on button "Confirm Purchase" at bounding box center [575, 377] width 237 height 29
